Goal: Navigation & Orientation: Find specific page/section

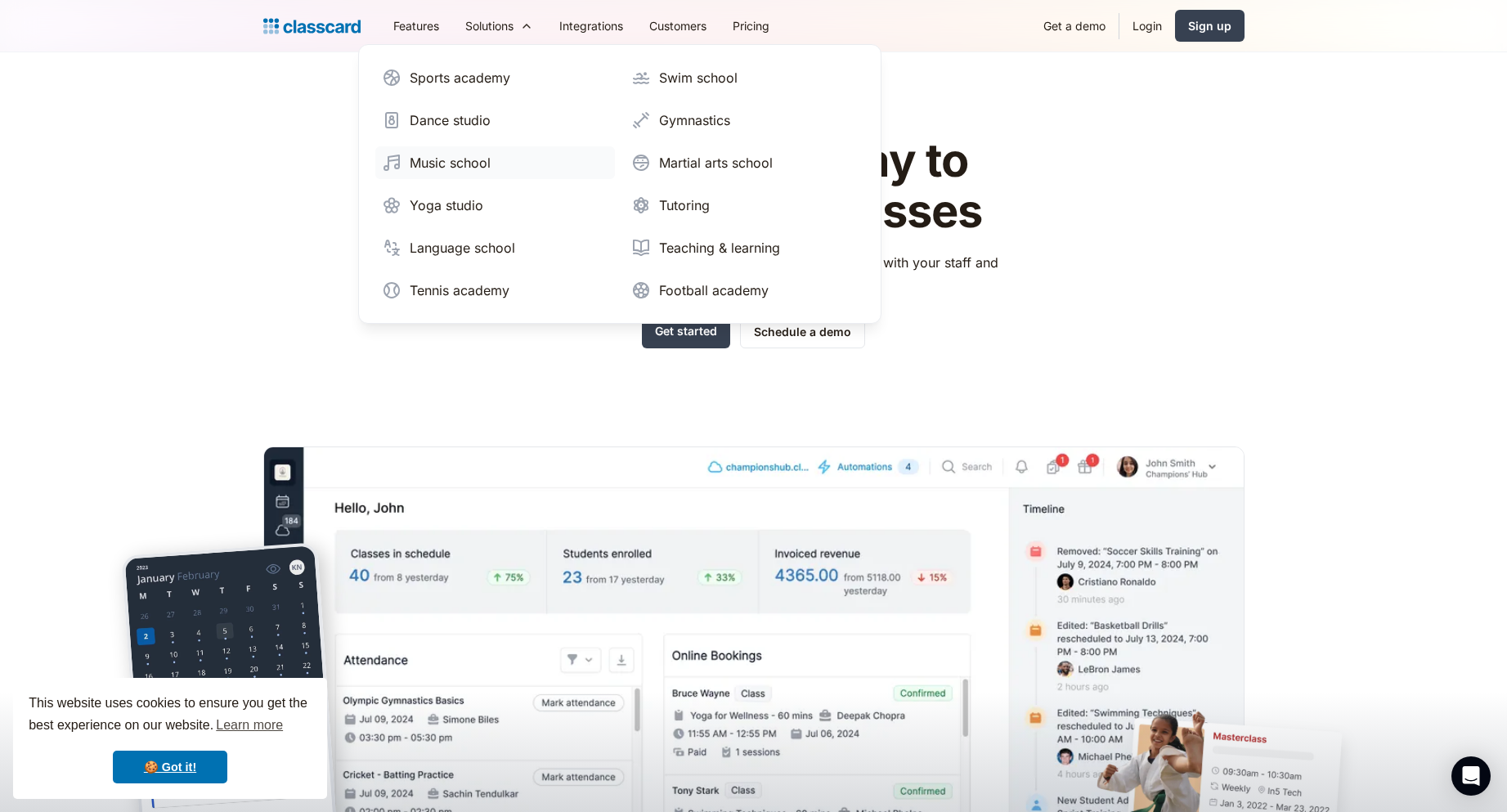
click at [514, 171] on link "Music school" at bounding box center [495, 162] width 240 height 33
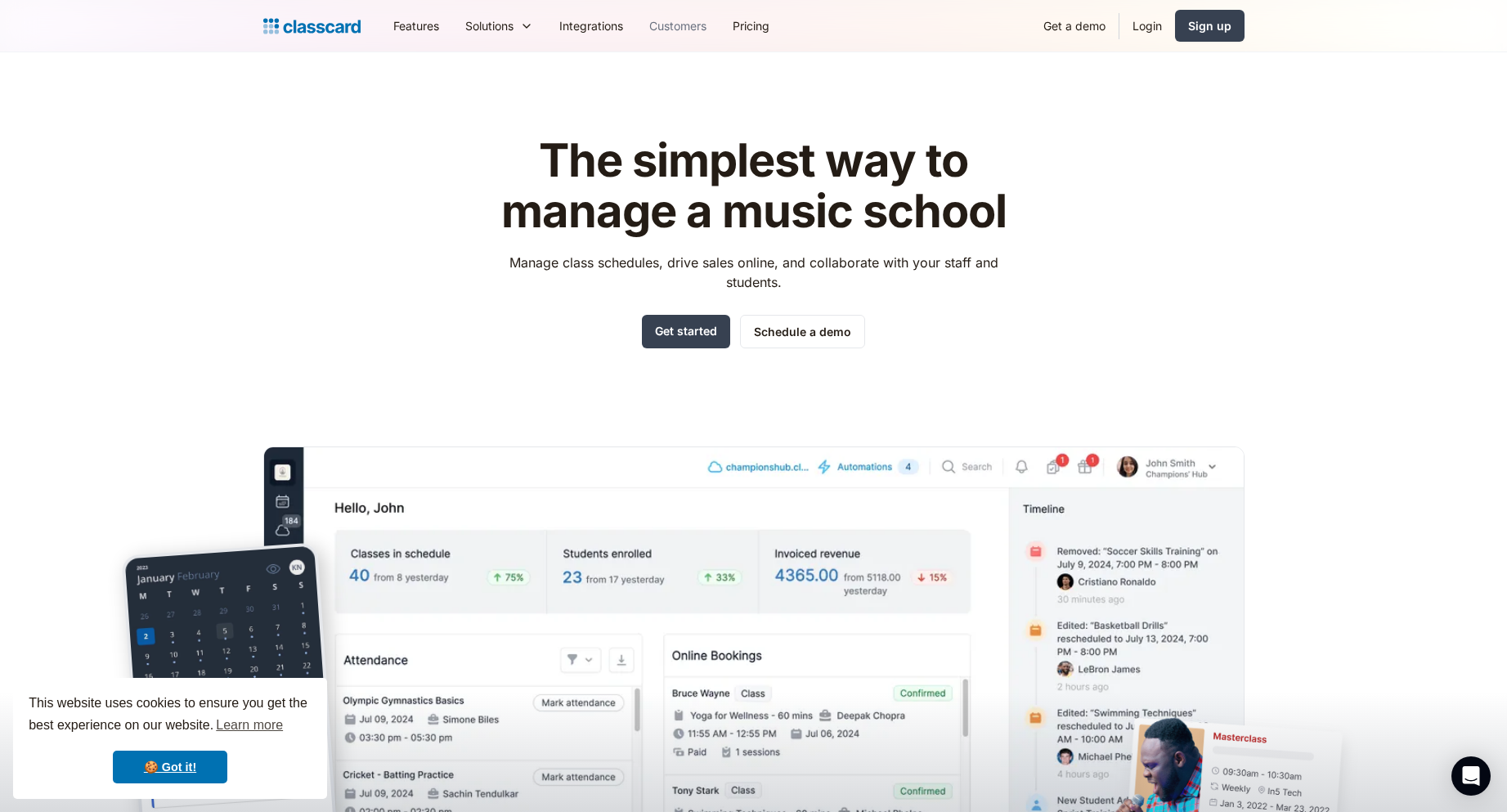
click at [677, 25] on link "Customers" at bounding box center [678, 26] width 83 height 37
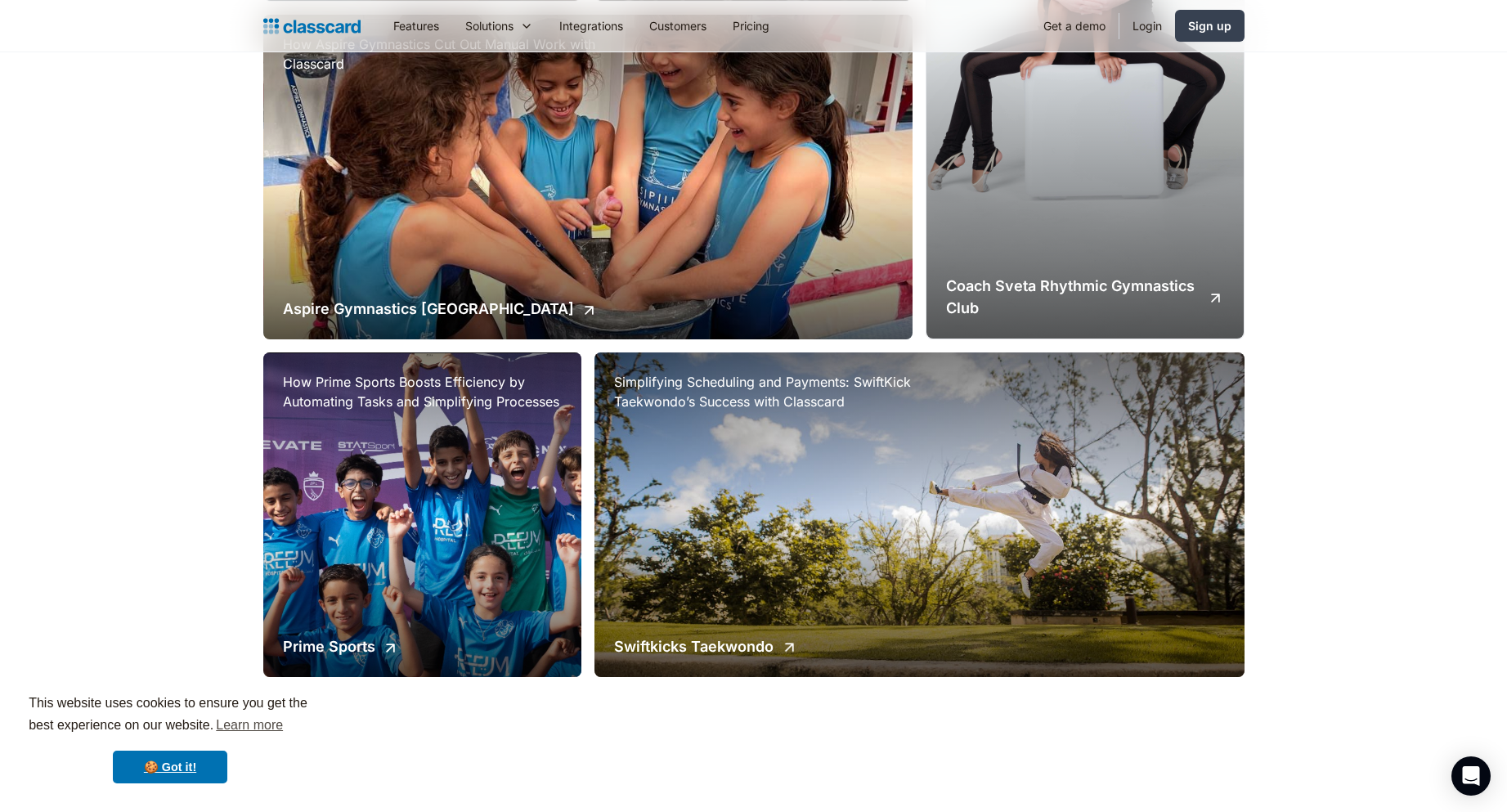
scroll to position [2126, 0]
